Goal: Obtain resource: Obtain resource

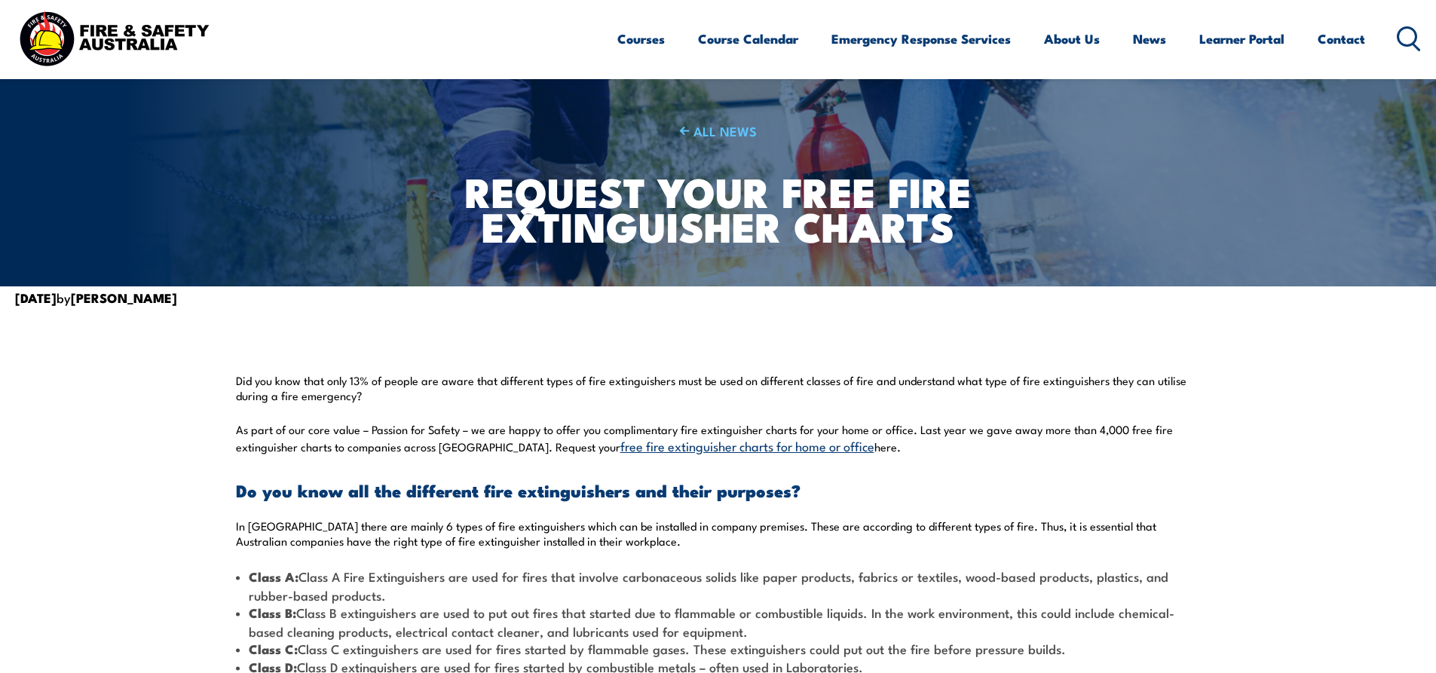
scroll to position [226, 0]
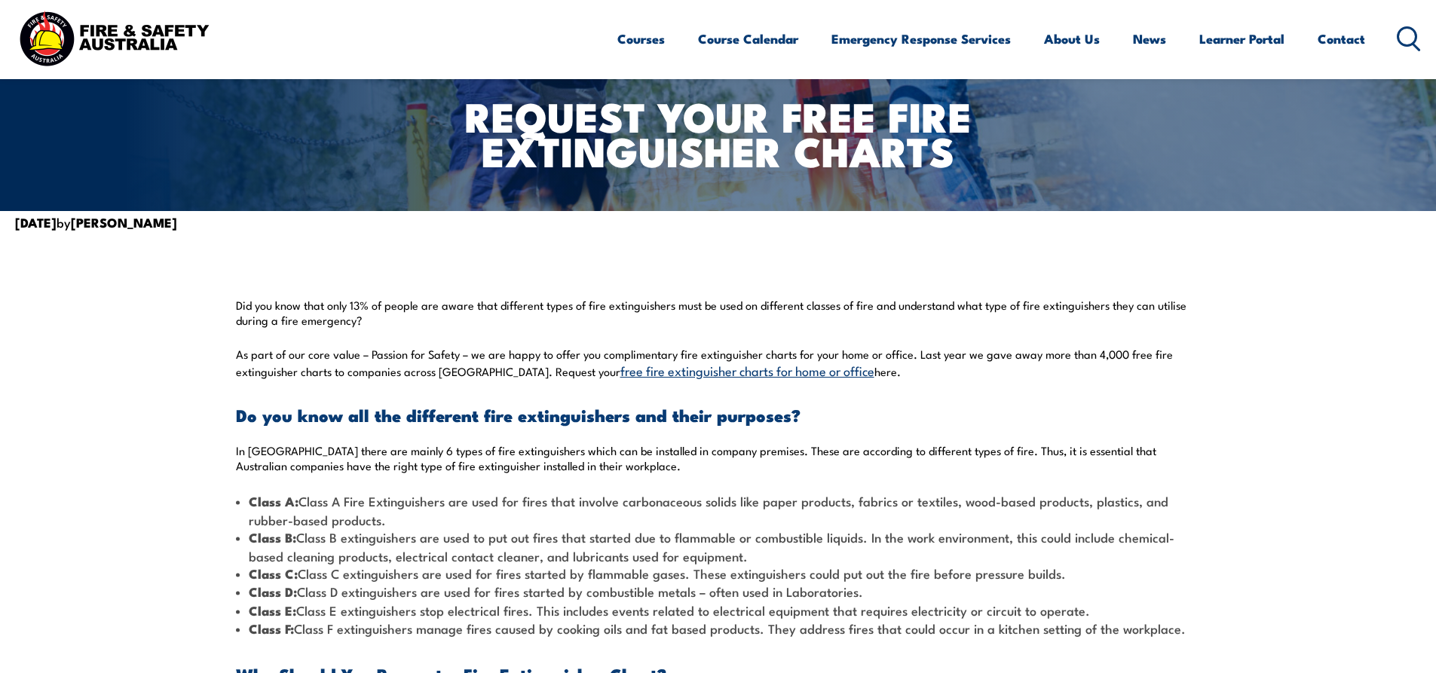
click at [645, 369] on link "free fire extinguisher charts for home or office" at bounding box center [747, 370] width 254 height 18
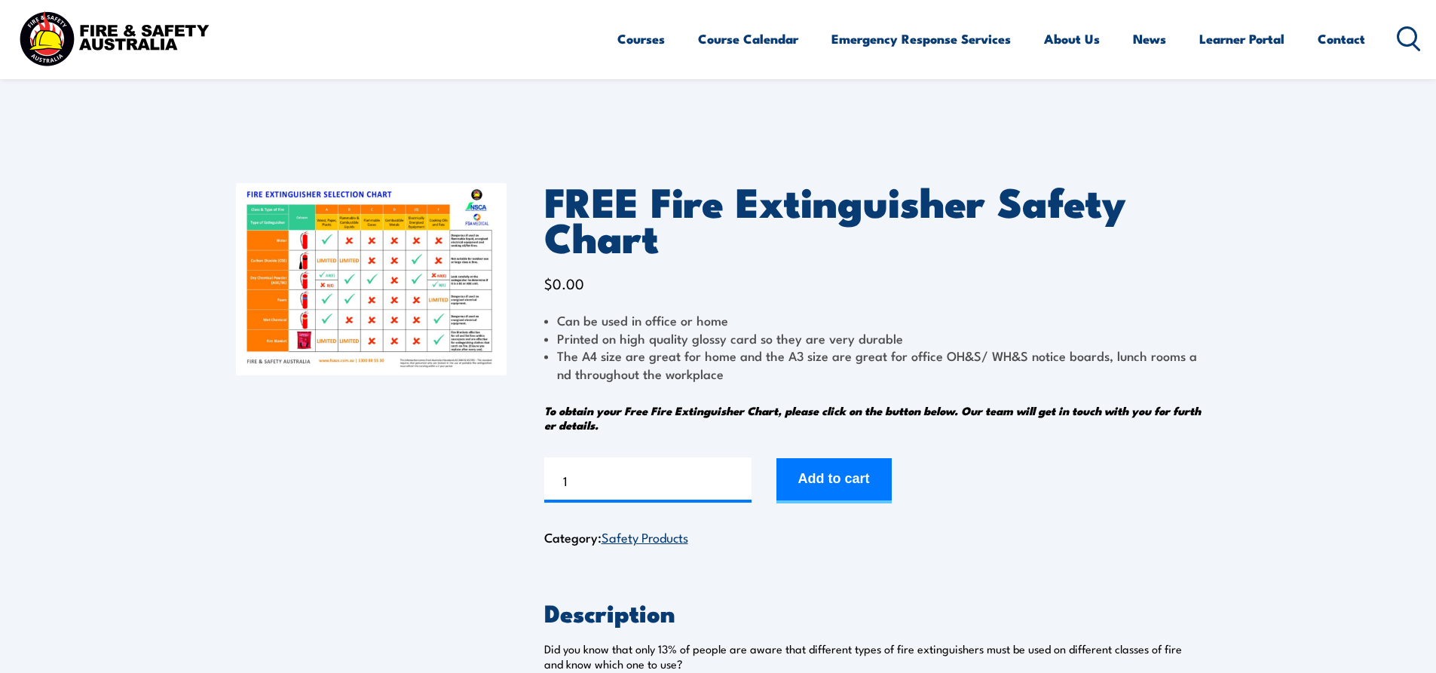
click at [386, 283] on img at bounding box center [371, 279] width 271 height 192
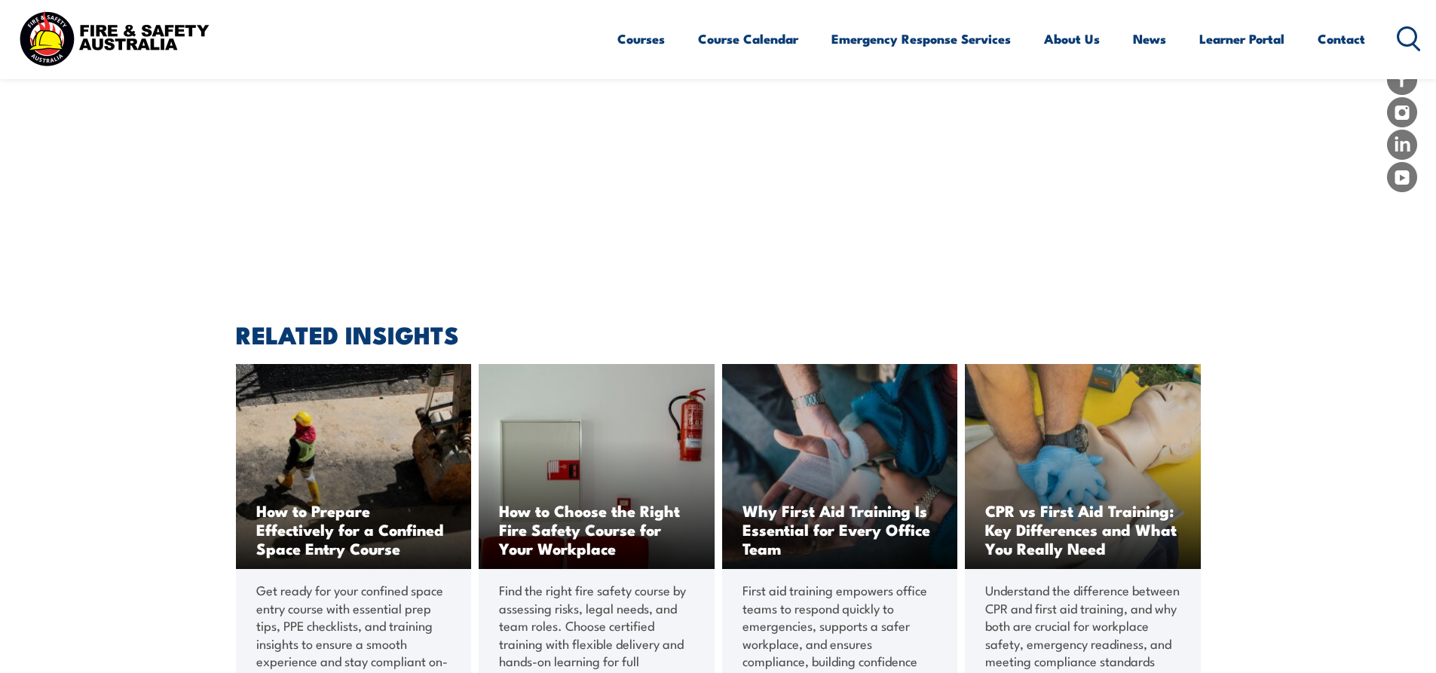
scroll to position [1960, 0]
